Goal: Information Seeking & Learning: Learn about a topic

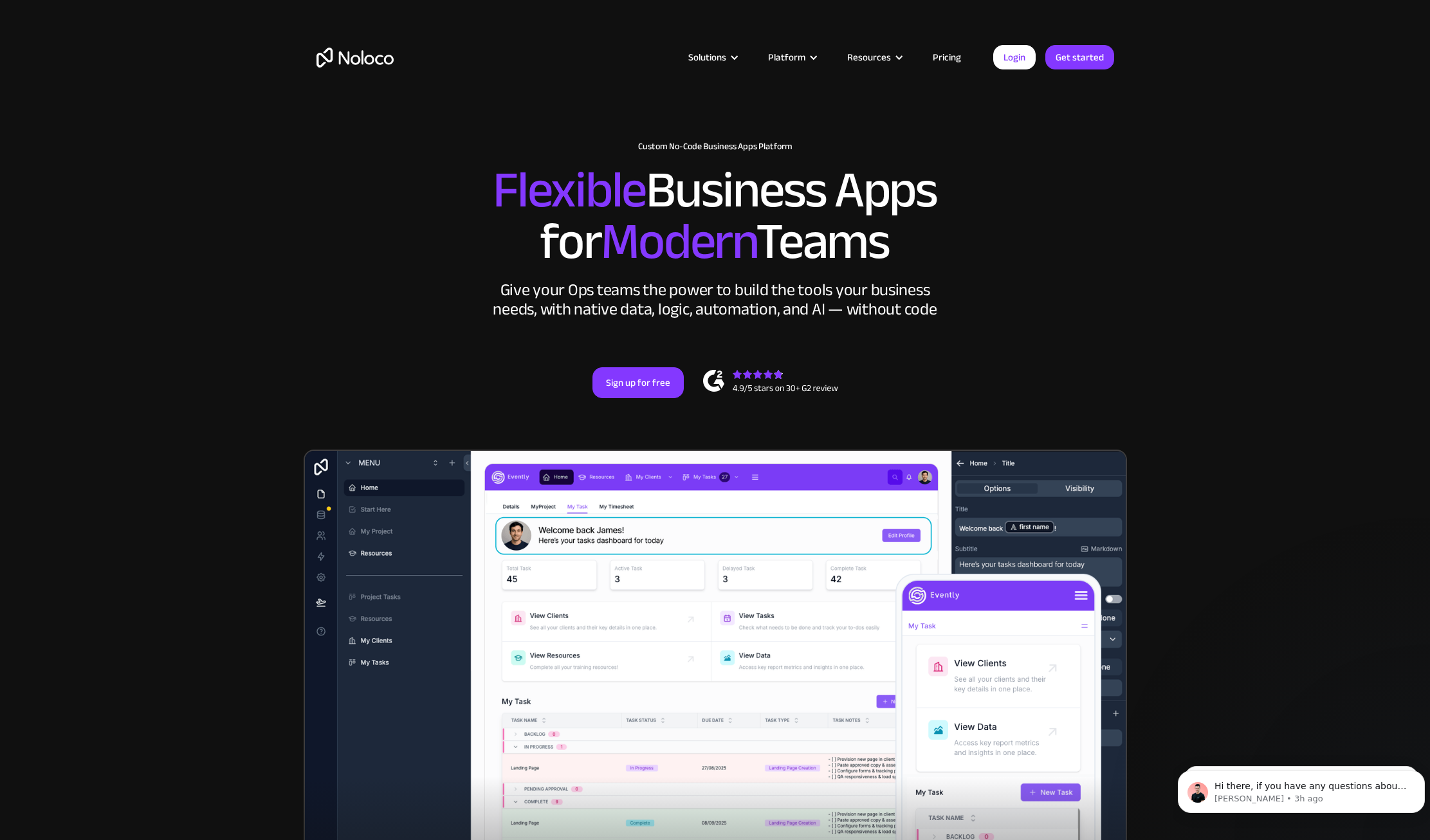
click at [1018, 344] on div "New: Connect Noloco to Stripe Custom No-Code Business Apps Platform Flexible Bu…" at bounding box center [715, 283] width 824 height 308
click at [1054, 347] on div "New: Connect Noloco to Stripe Custom No-Code Business Apps Platform Flexible Bu…" at bounding box center [715, 283] width 824 height 308
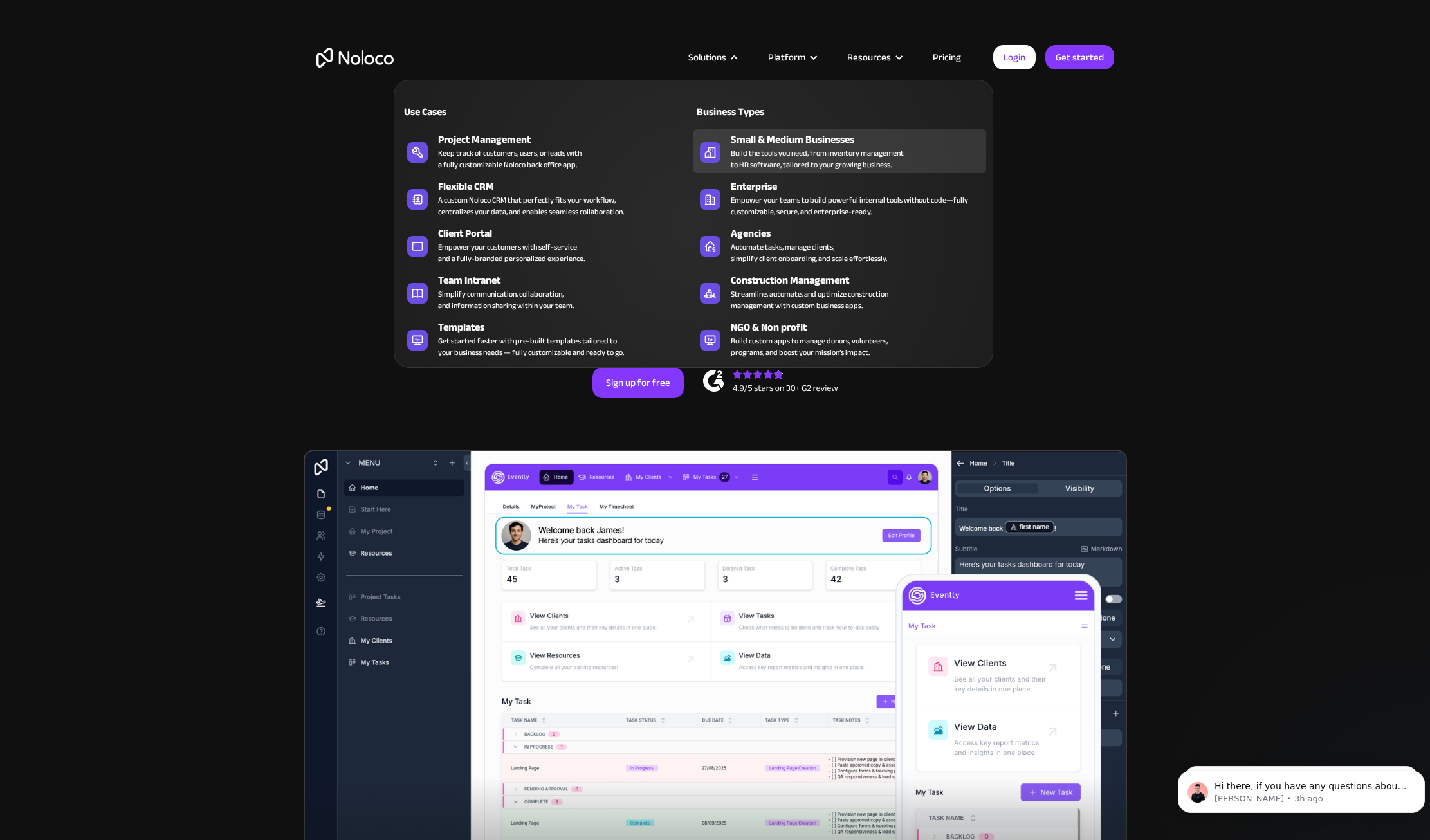
click at [717, 152] on icon at bounding box center [710, 152] width 20 height 13
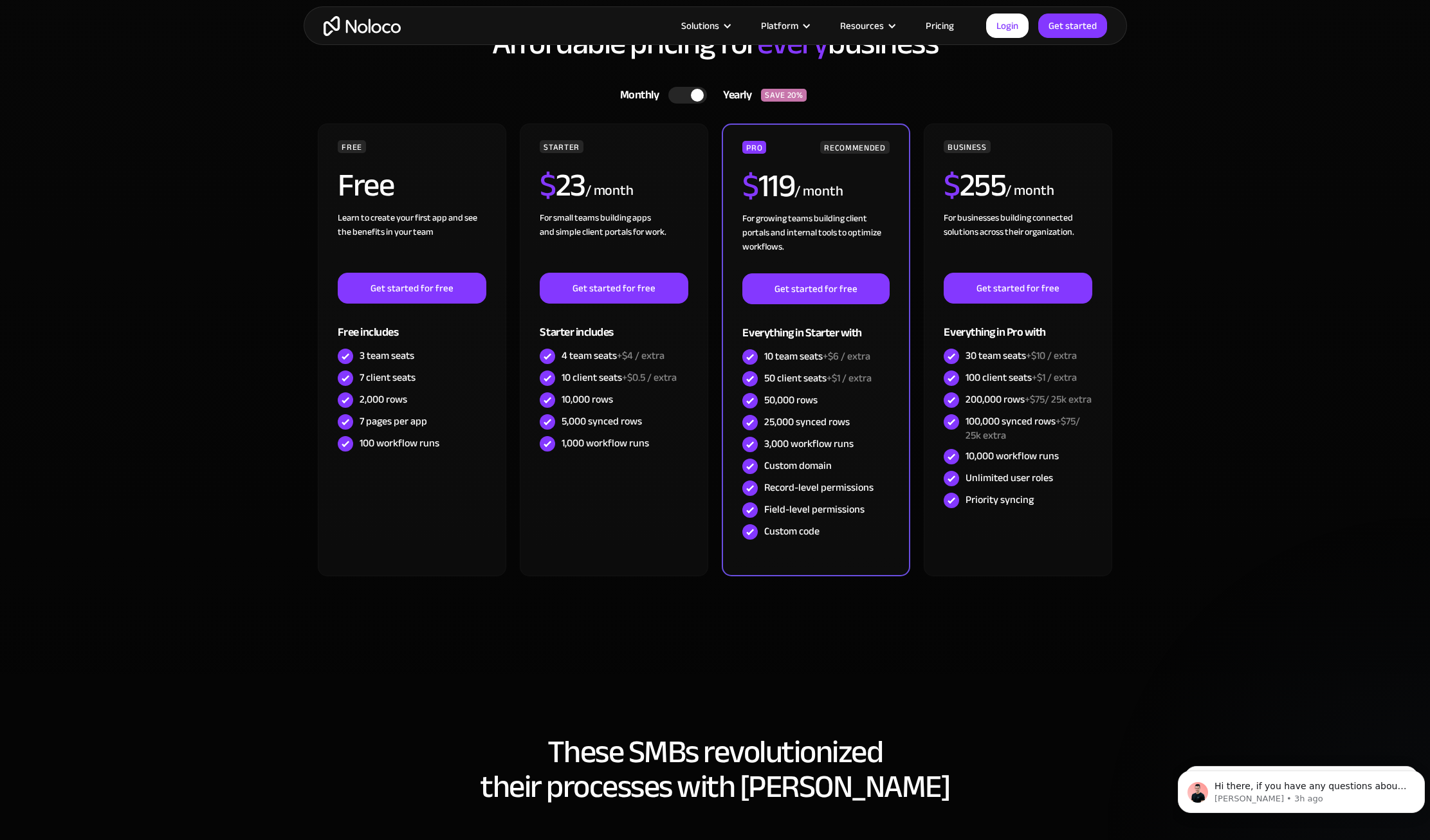
scroll to position [3538, 0]
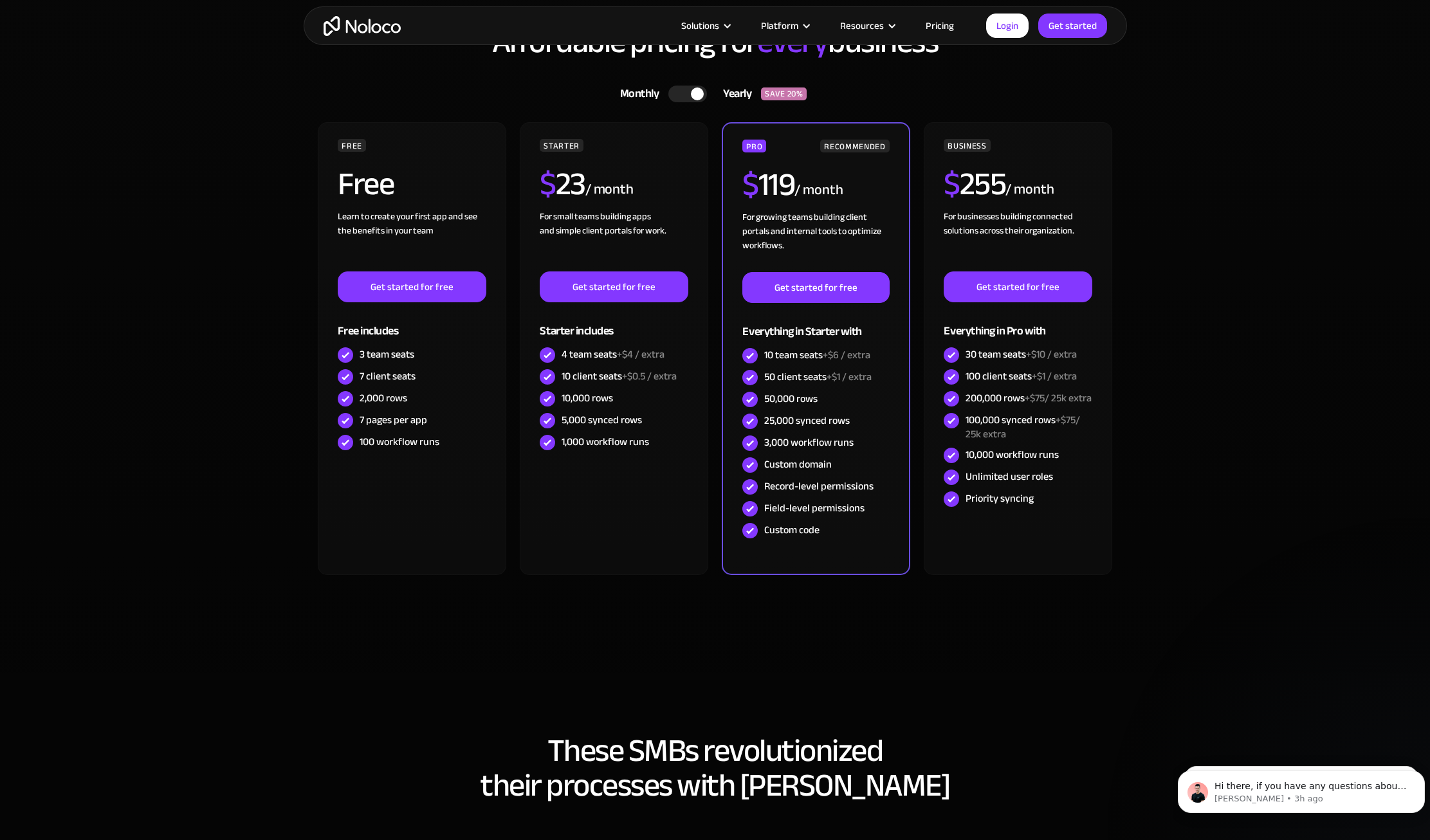
click at [1362, 679] on section "Affordable pricing for every business Monthly Yearly SAVE 20% Monthly Yearly SA…" at bounding box center [715, 323] width 1430 height 719
click at [1309, 674] on section "Affordable pricing for every business Monthly Yearly SAVE 20% Monthly Yearly SA…" at bounding box center [715, 323] width 1430 height 719
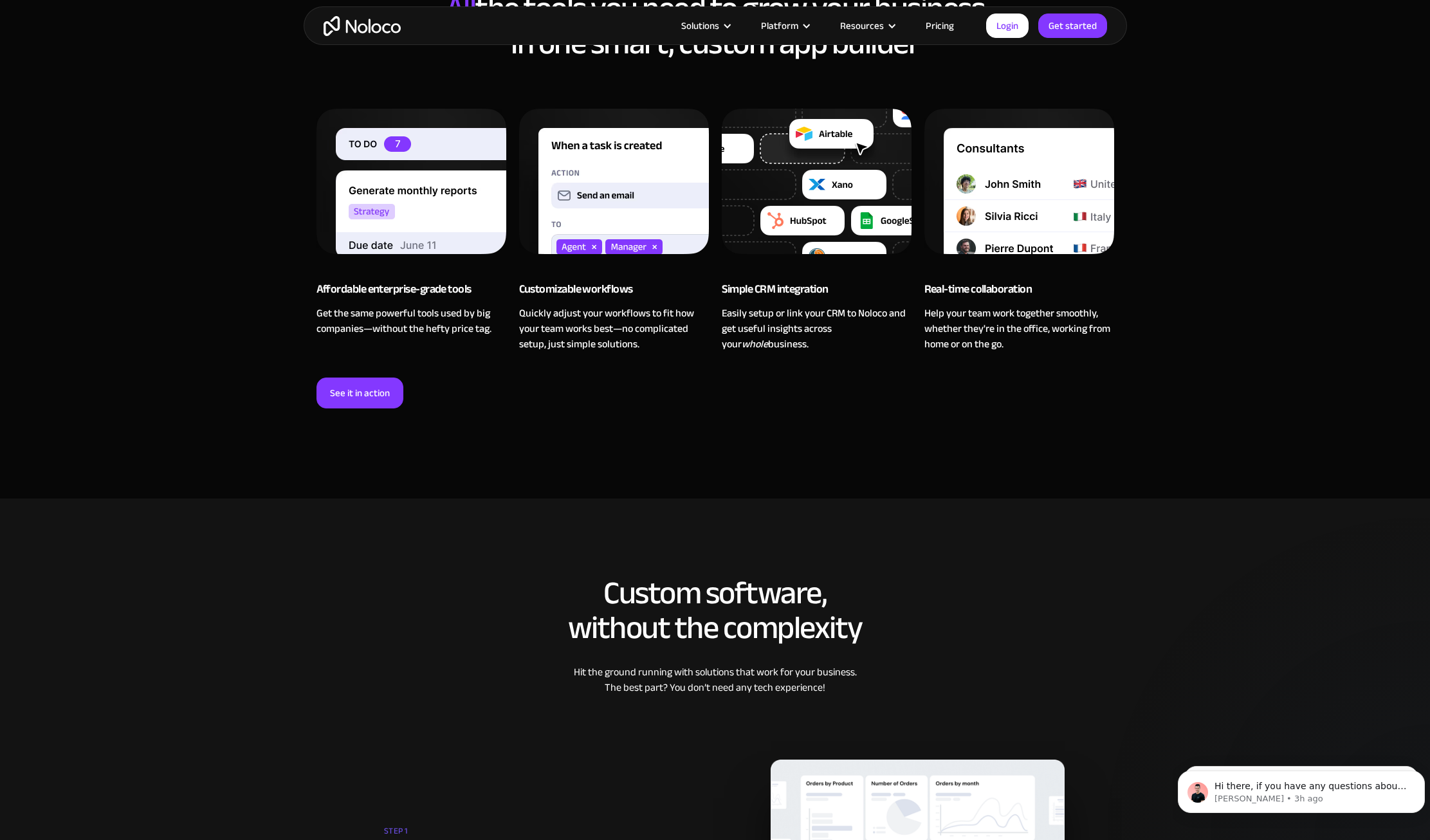
scroll to position [900, 0]
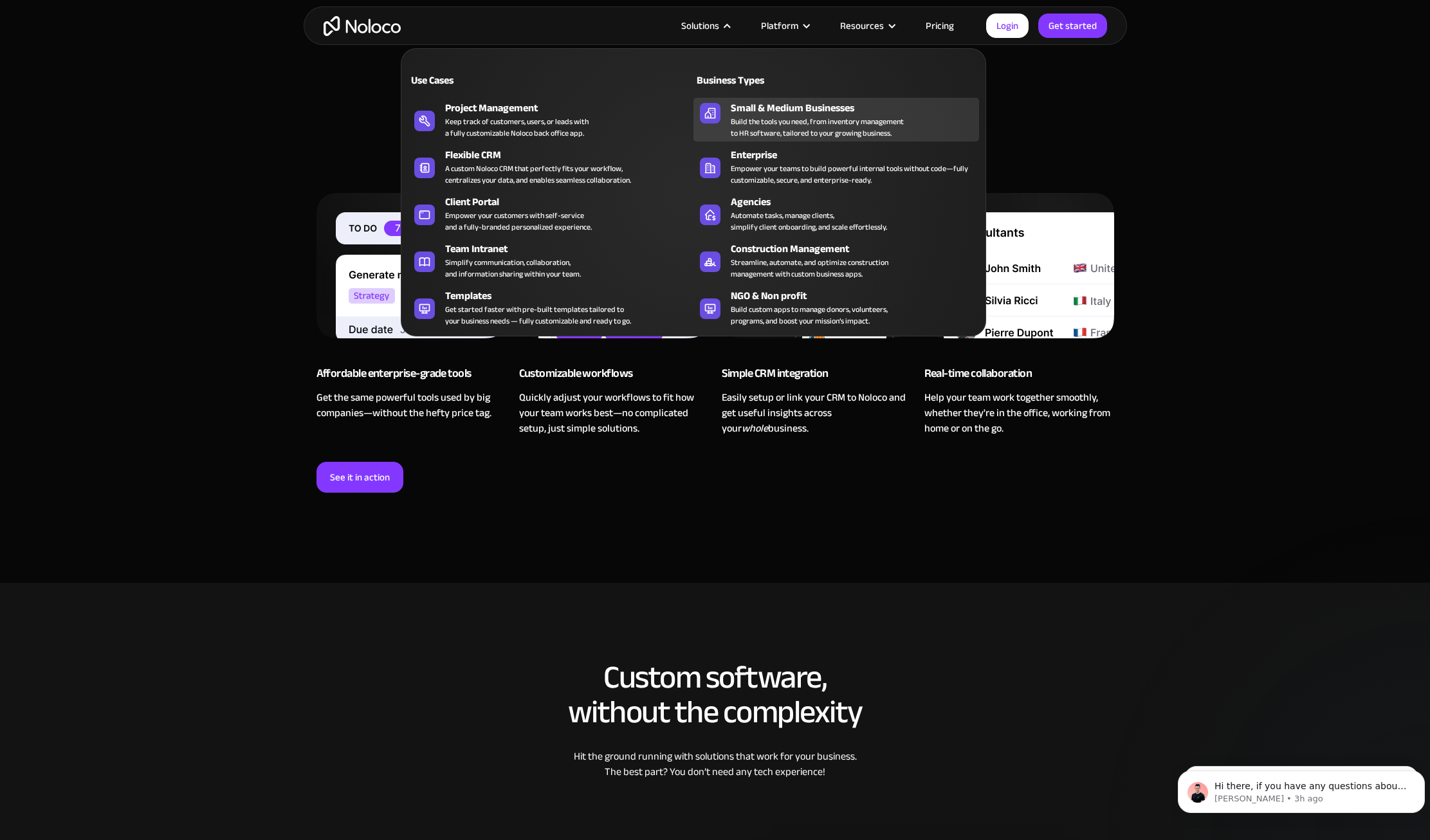
click at [706, 111] on icon at bounding box center [710, 113] width 20 height 13
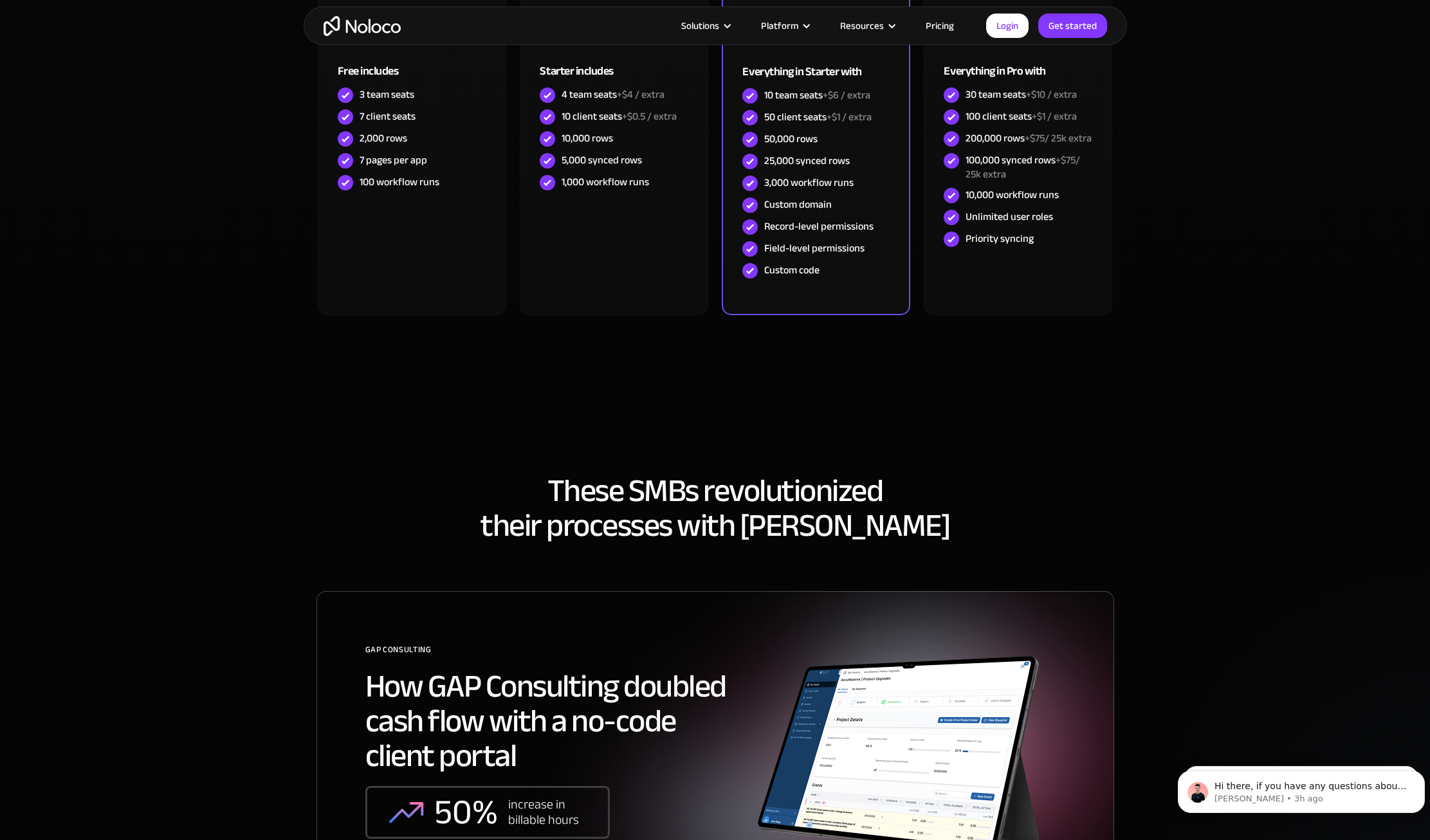
scroll to position [3506, 0]
